Goal: Information Seeking & Learning: Learn about a topic

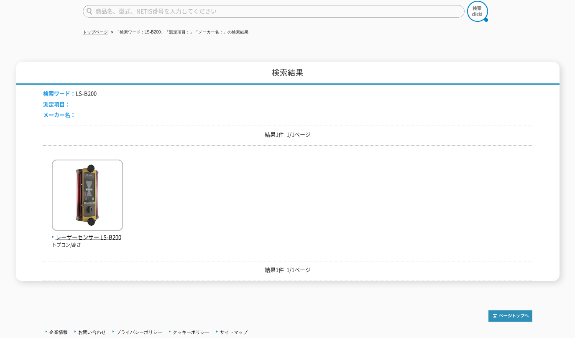
click at [116, 5] on input "text" at bounding box center [274, 11] width 382 height 13
paste input "NJJ-105"
type input "NJJ-105"
click at [483, 7] on img at bounding box center [477, 11] width 21 height 21
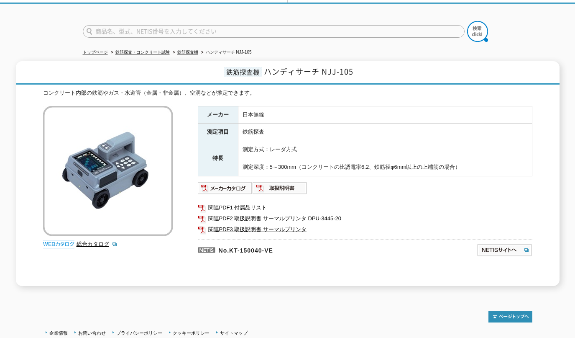
scroll to position [70, 0]
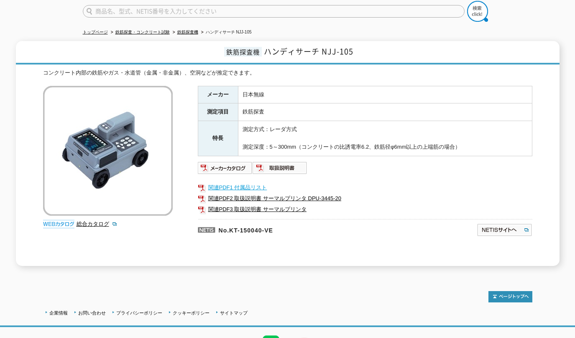
click at [249, 182] on link "関連PDF1 付属品リスト" at bounding box center [365, 187] width 335 height 11
